Goal: Task Accomplishment & Management: Manage account settings

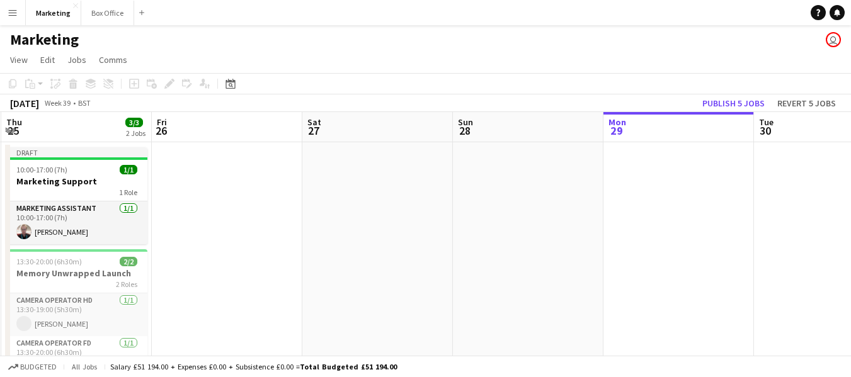
drag, startPoint x: 221, startPoint y: 279, endPoint x: 667, endPoint y: 251, distance: 446.9
click at [674, 248] on app-calendar-viewport "Tue 23 Wed 24 1/1 1 Job Thu 25 3/3 2 Jobs Fri 26 Sat 27 Sun 28 Mon 29 Tue 30 We…" at bounding box center [425, 265] width 851 height 306
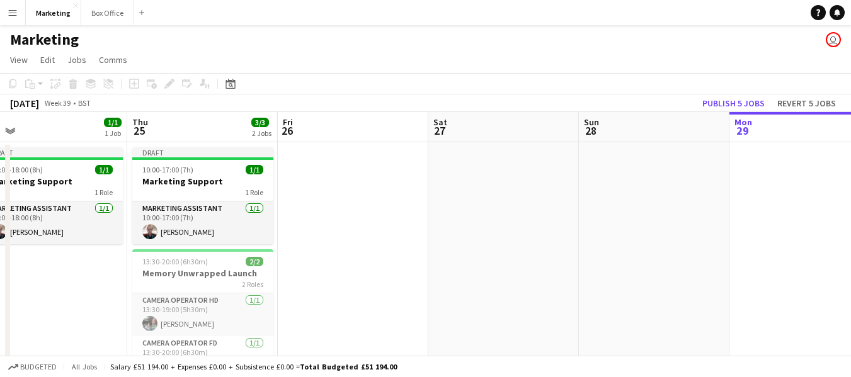
scroll to position [0, 320]
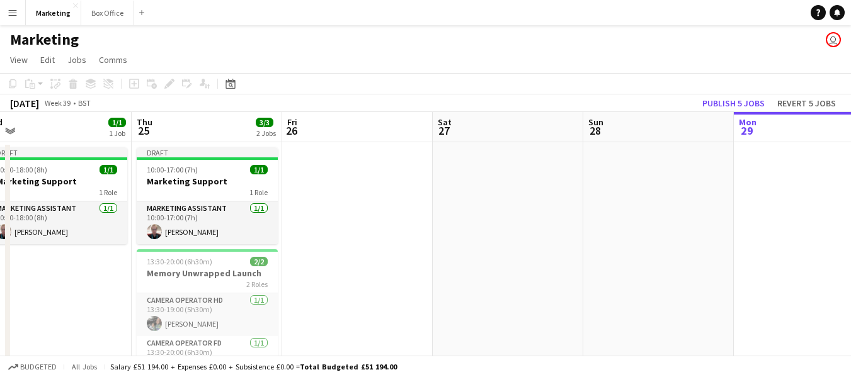
drag, startPoint x: 253, startPoint y: 284, endPoint x: 384, endPoint y: 271, distance: 131.1
click at [384, 271] on app-calendar-viewport "Mon 22 1/1 1 Job Tue 23 1/1 1 Job Wed 24 1/1 1 Job Thu 25 3/3 2 Jobs Fri 26 Sat…" at bounding box center [425, 265] width 851 height 306
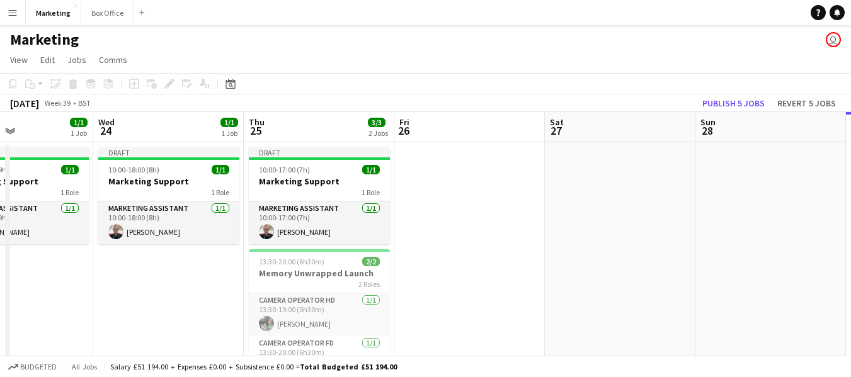
drag, startPoint x: 406, startPoint y: 263, endPoint x: 522, endPoint y: 265, distance: 115.9
click at [522, 257] on app-calendar-viewport "Sun 21 Mon 22 1/1 1 Job Tue 23 1/1 1 Job Wed 24 1/1 1 Job Thu 25 3/3 2 Jobs Fri…" at bounding box center [425, 265] width 851 height 306
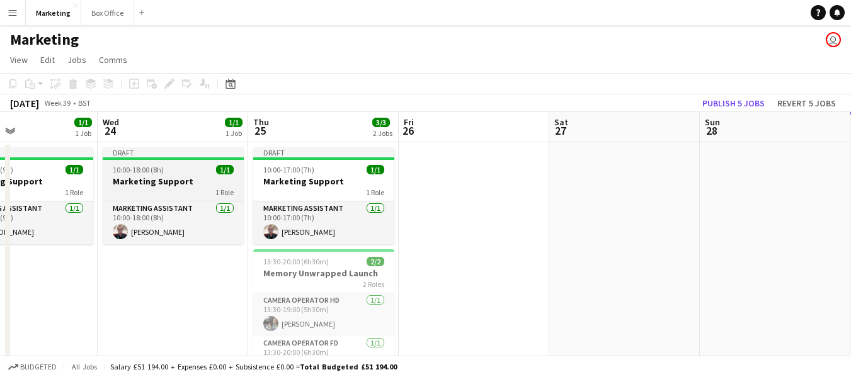
click at [143, 183] on h3 "Marketing Support" at bounding box center [173, 181] width 141 height 11
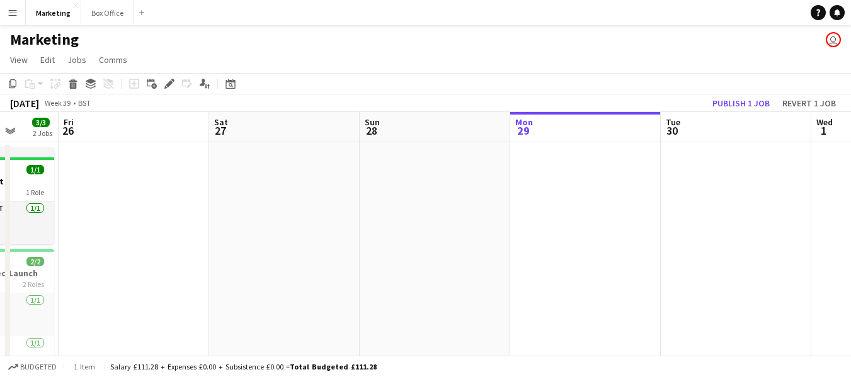
scroll to position [0, 431]
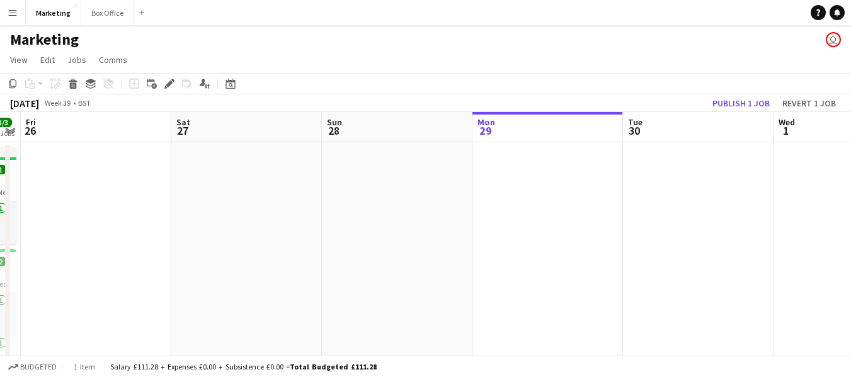
drag, startPoint x: 784, startPoint y: 248, endPoint x: 406, endPoint y: 263, distance: 378.3
click at [406, 263] on app-calendar-viewport "Tue 23 1/1 1 Job Wed 24 1/1 1 Job Thu 25 3/3 2 Jobs Fri 26 Sat 27 Sun 28 Mon 29…" at bounding box center [425, 265] width 851 height 306
click at [568, 185] on app-date-cell at bounding box center [548, 279] width 151 height 275
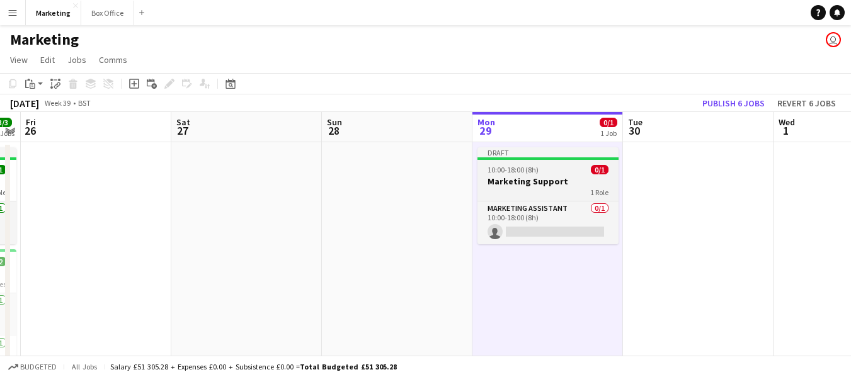
click at [522, 183] on h3 "Marketing Support" at bounding box center [548, 181] width 141 height 11
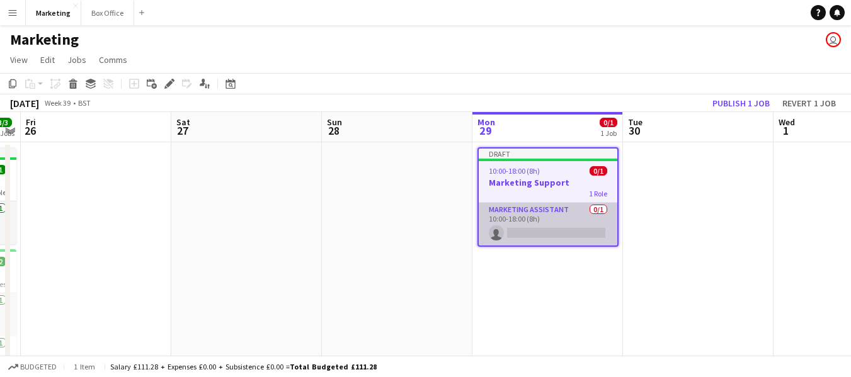
click at [521, 209] on app-card-role "Marketing Assistant 0/1 10:00-18:00 (8h) single-neutral-actions" at bounding box center [548, 224] width 139 height 43
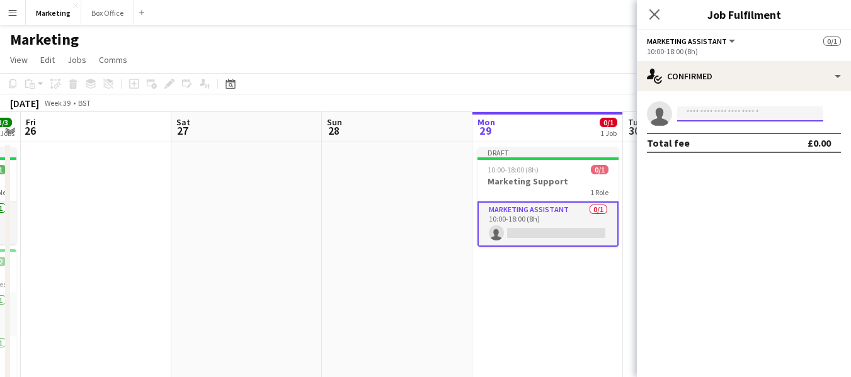
click at [721, 117] on input at bounding box center [750, 113] width 146 height 15
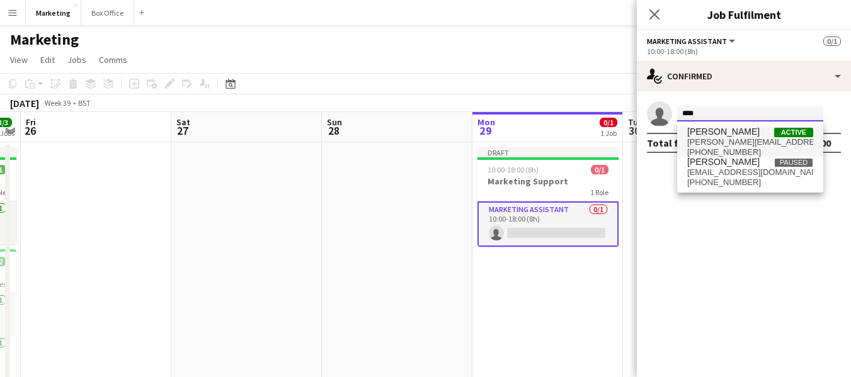
type input "****"
click at [728, 135] on span "[PERSON_NAME]" at bounding box center [723, 132] width 72 height 11
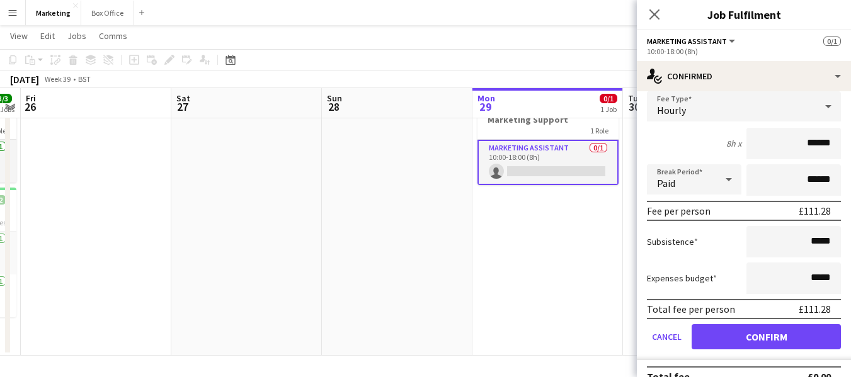
scroll to position [72, 0]
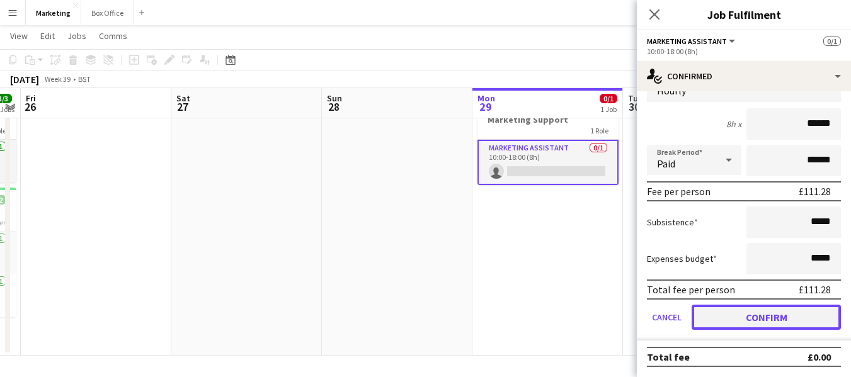
click at [769, 316] on button "Confirm" at bounding box center [766, 317] width 149 height 25
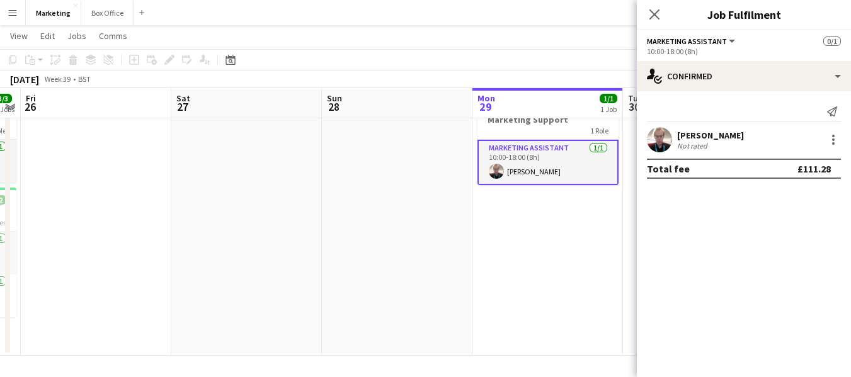
scroll to position [0, 0]
click at [655, 14] on icon at bounding box center [654, 14] width 12 height 12
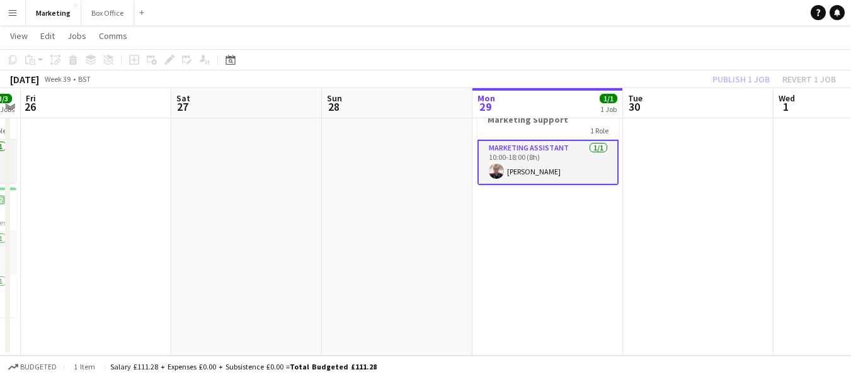
click at [522, 251] on app-date-cell "Draft 10:00-18:00 (8h) 1/1 Marketing Support 1 Role Marketing Assistant [DATE] …" at bounding box center [548, 218] width 151 height 275
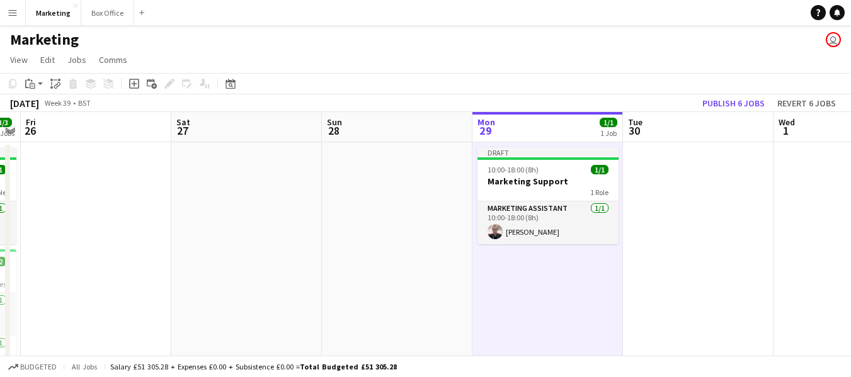
click at [703, 295] on app-date-cell at bounding box center [698, 279] width 151 height 275
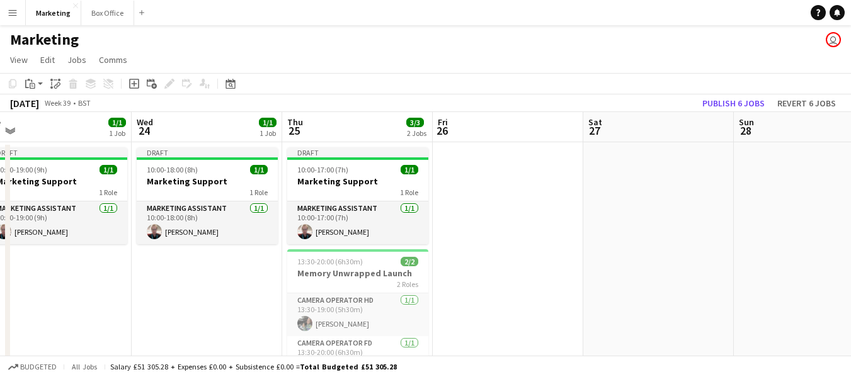
drag, startPoint x: 231, startPoint y: 246, endPoint x: 643, endPoint y: 193, distance: 415.4
click at [643, 193] on app-calendar-viewport "Sun 21 Mon 22 1/1 1 Job Tue 23 1/1 1 Job Wed 24 1/1 1 Job Thu 25 3/3 2 Jobs Fri…" at bounding box center [425, 265] width 851 height 306
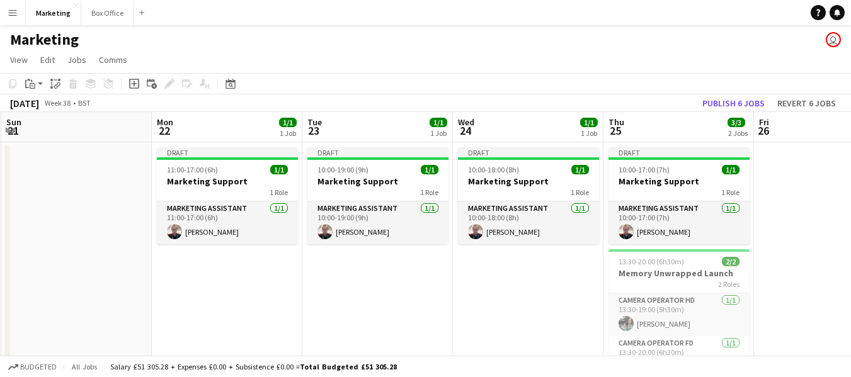
scroll to position [0, 280]
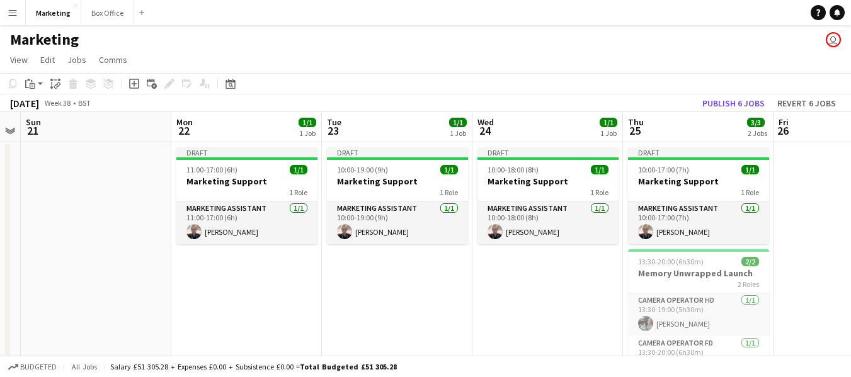
drag, startPoint x: 508, startPoint y: 227, endPoint x: 860, endPoint y: 212, distance: 352.5
click at [851, 212] on html "Menu Boards Boards Boards All jobs Status Workforce Workforce My Workforce Recr…" at bounding box center [425, 219] width 851 height 439
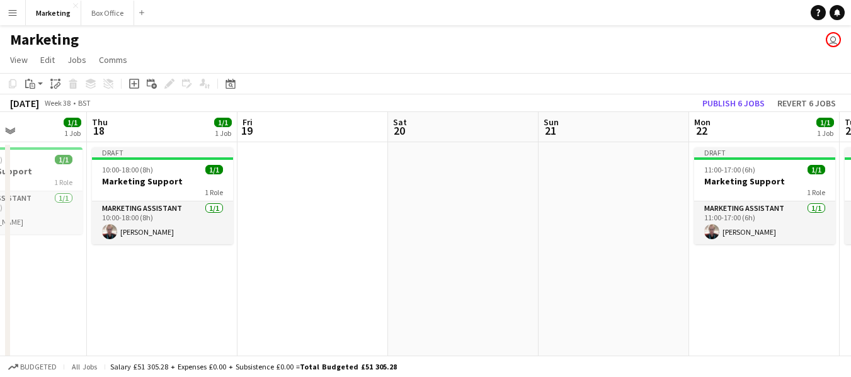
scroll to position [0, 364]
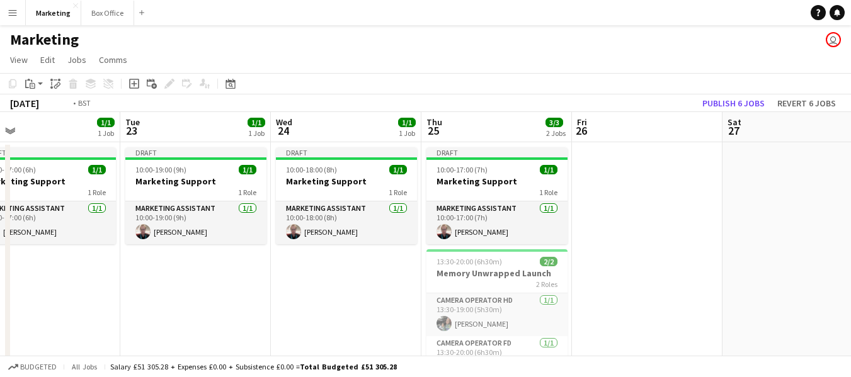
drag, startPoint x: 244, startPoint y: 298, endPoint x: 43, endPoint y: 307, distance: 201.8
click at [43, 307] on app-calendar-viewport "Fri 19 Sat 20 Sun 21 Mon 22 1/1 1 Job Tue 23 1/1 1 Job Wed 24 1/1 1 Job Thu 25 …" at bounding box center [425, 265] width 851 height 306
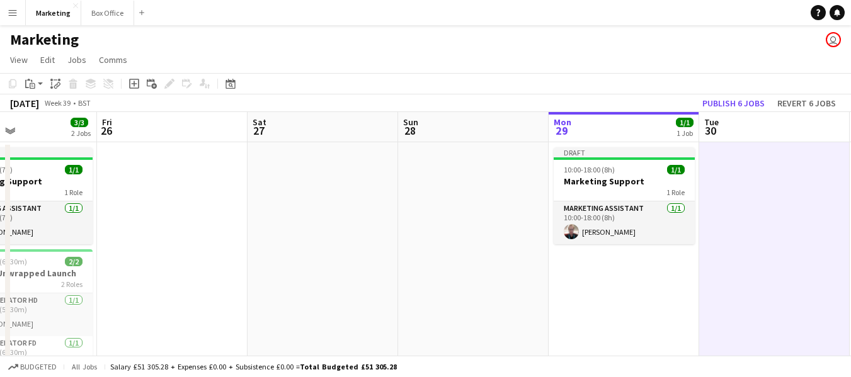
scroll to position [0, 534]
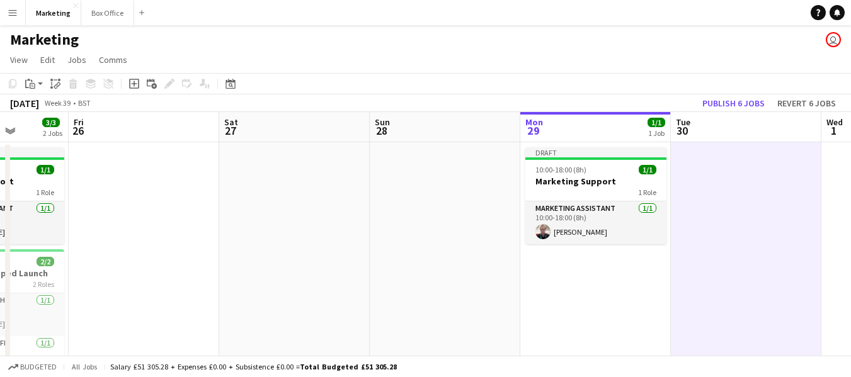
drag, startPoint x: 674, startPoint y: 261, endPoint x: 298, endPoint y: 257, distance: 376.2
click at [298, 257] on app-calendar-viewport "Mon 22 1/1 1 Job Tue 23 1/1 1 Job Wed 24 1/1 1 Job Thu 25 3/3 2 Jobs Fri 26 Sat…" at bounding box center [425, 265] width 851 height 306
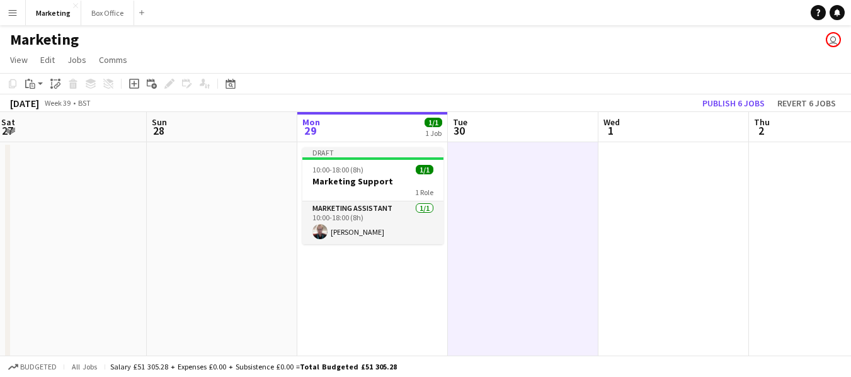
scroll to position [0, 466]
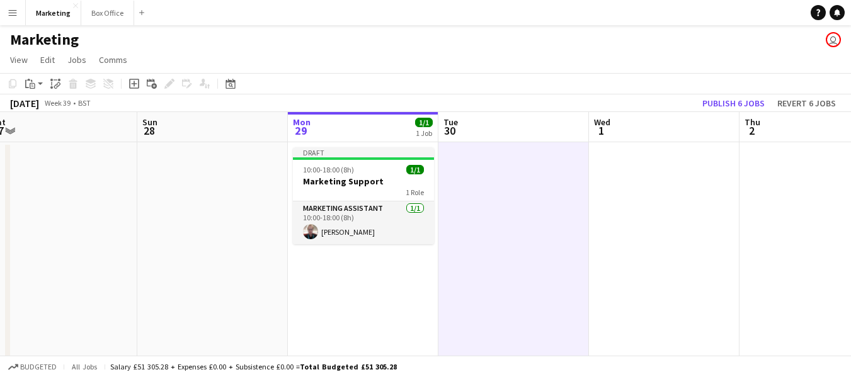
drag, startPoint x: 778, startPoint y: 311, endPoint x: 546, endPoint y: 303, distance: 232.0
click at [545, 304] on app-calendar-viewport "Wed 24 1/1 1 Job Thu 25 3/3 2 Jobs Fri 26 Sat 27 Sun 28 Mon 29 1/1 1 Job Tue 30…" at bounding box center [425, 265] width 851 height 306
